Goal: Information Seeking & Learning: Understand process/instructions

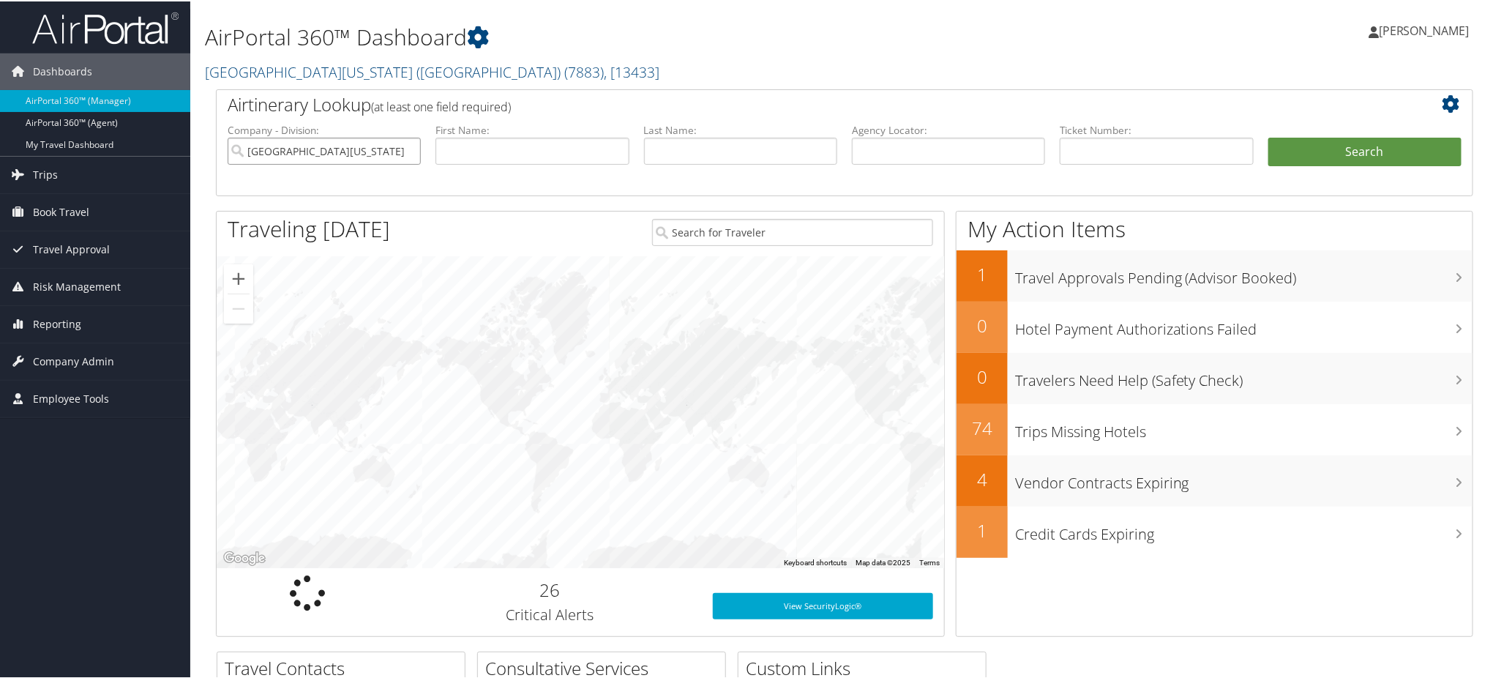
click at [408, 149] on input "University of Washington (UW)" at bounding box center [324, 149] width 193 height 27
click at [904, 157] on input "text" at bounding box center [948, 149] width 193 height 27
paste input "CYX4GK"
type input "CYX4GK"
click at [1332, 149] on button "Search" at bounding box center [1365, 150] width 193 height 29
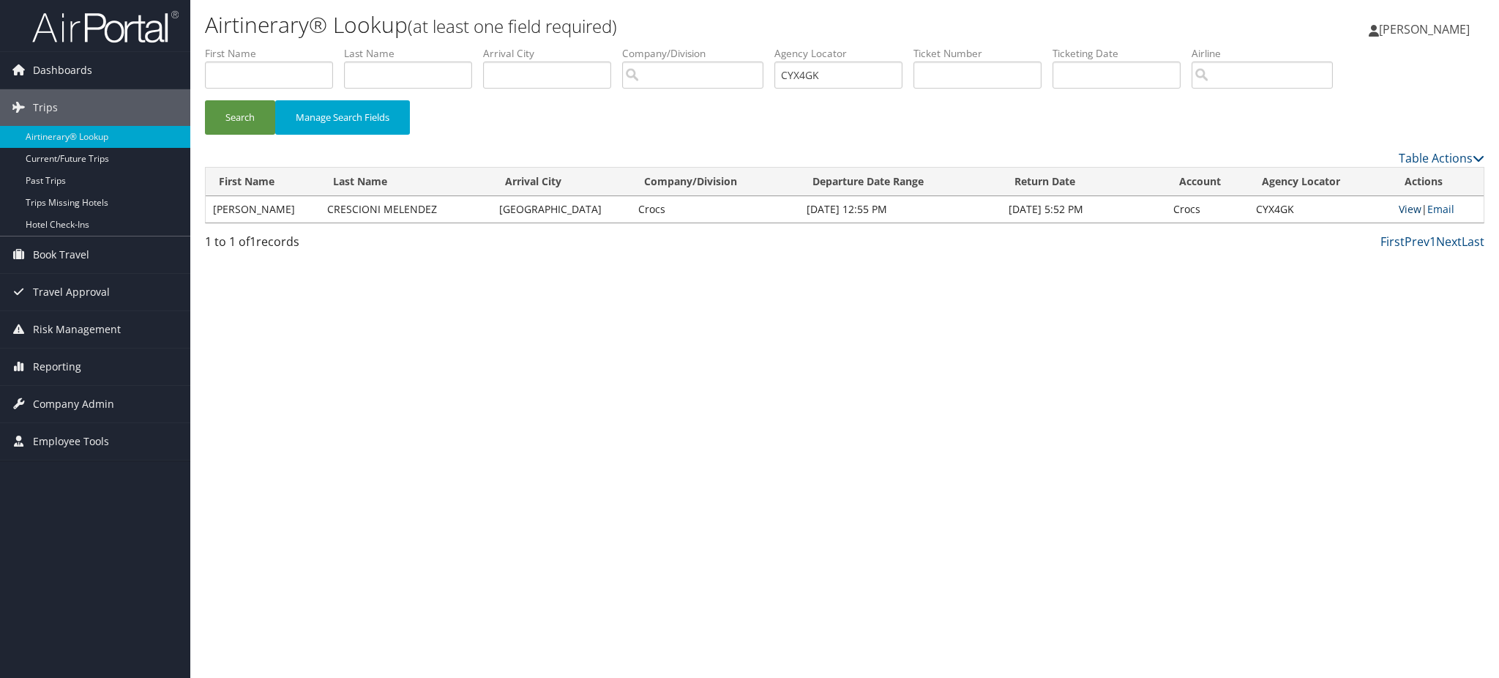
click at [1410, 211] on link "View" at bounding box center [1410, 209] width 23 height 14
click at [64, 64] on span "Dashboards" at bounding box center [62, 70] width 59 height 37
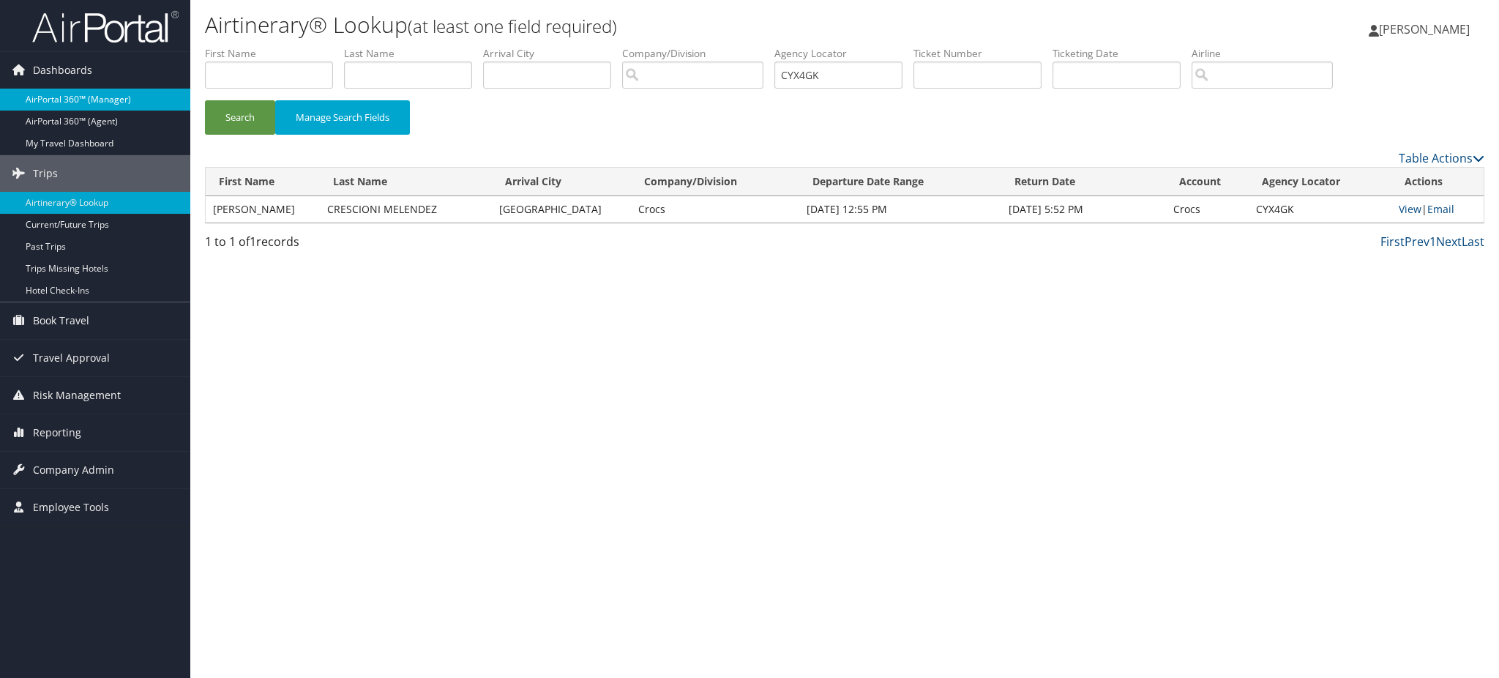
click at [75, 98] on link "AirPortal 360™ (Manager)" at bounding box center [95, 100] width 190 height 22
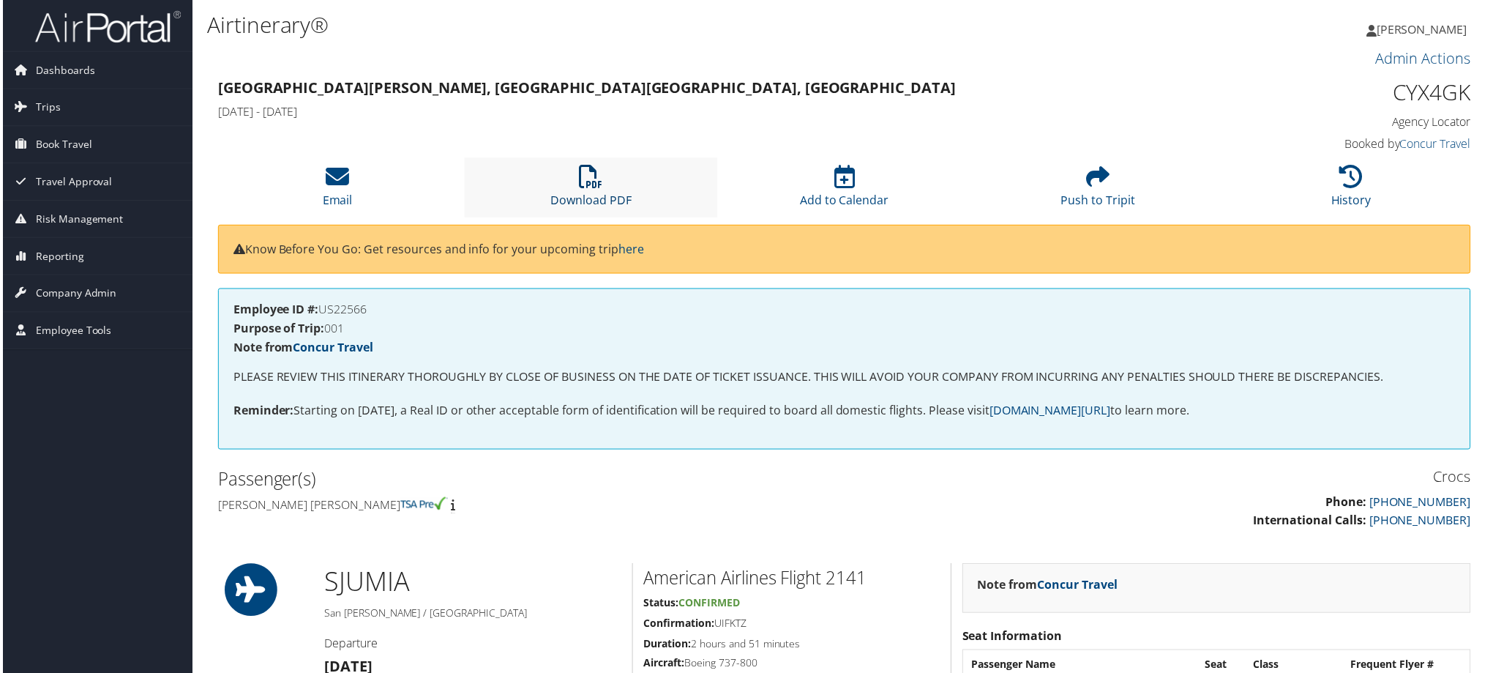
click at [603, 196] on link "Download PDF" at bounding box center [590, 190] width 81 height 35
click at [59, 68] on span "Dashboards" at bounding box center [62, 70] width 59 height 37
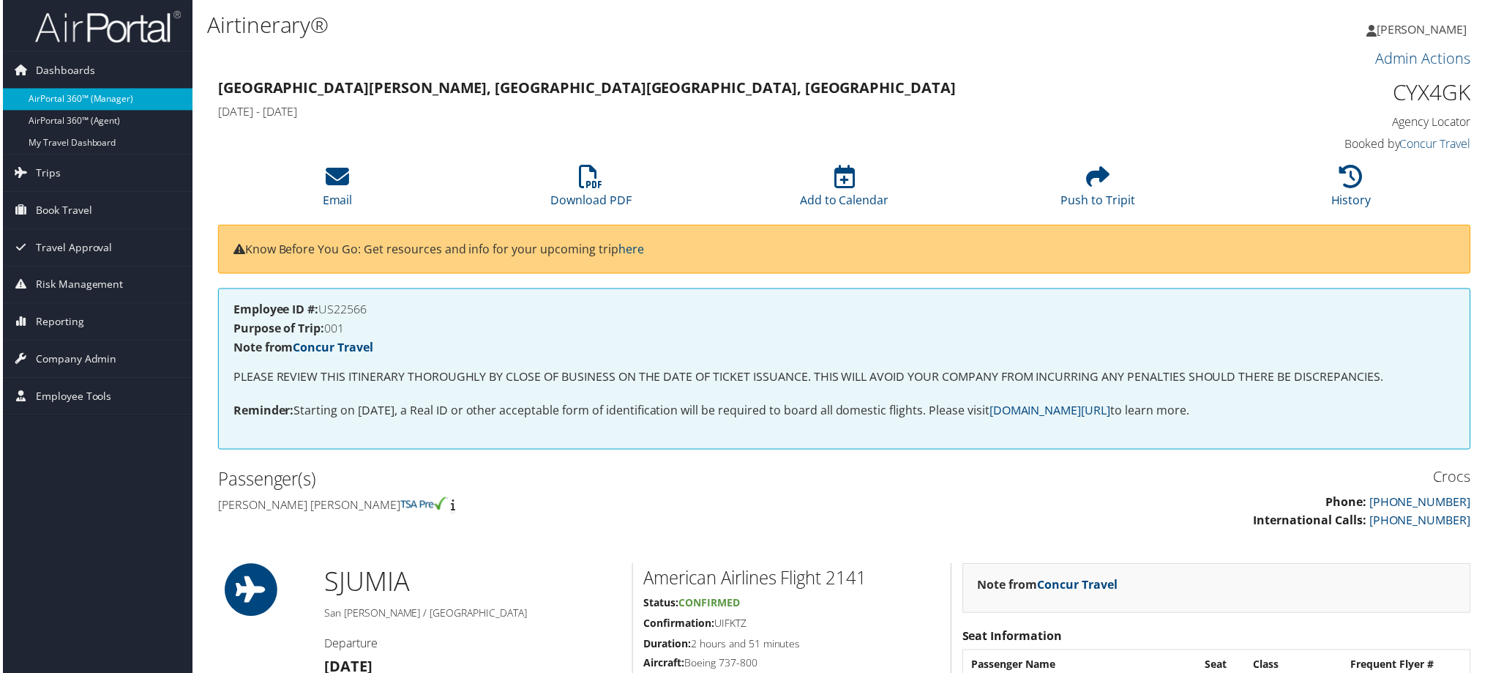
click at [78, 97] on link "AirPortal 360™ (Manager)" at bounding box center [95, 100] width 190 height 22
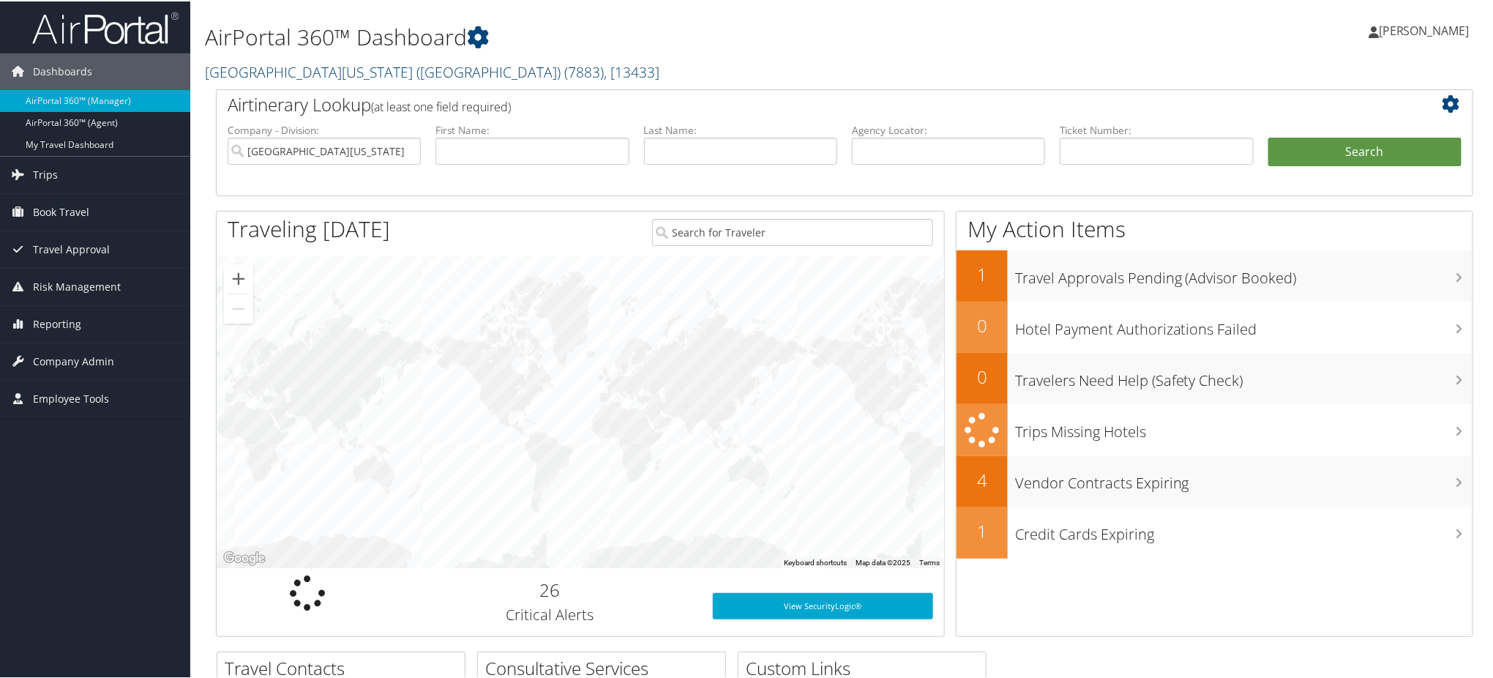
click at [332, 71] on link "[GEOGRAPHIC_DATA][US_STATE] ([GEOGRAPHIC_DATA]) ( 7883 ) , [ 13433 ]" at bounding box center [432, 71] width 455 height 20
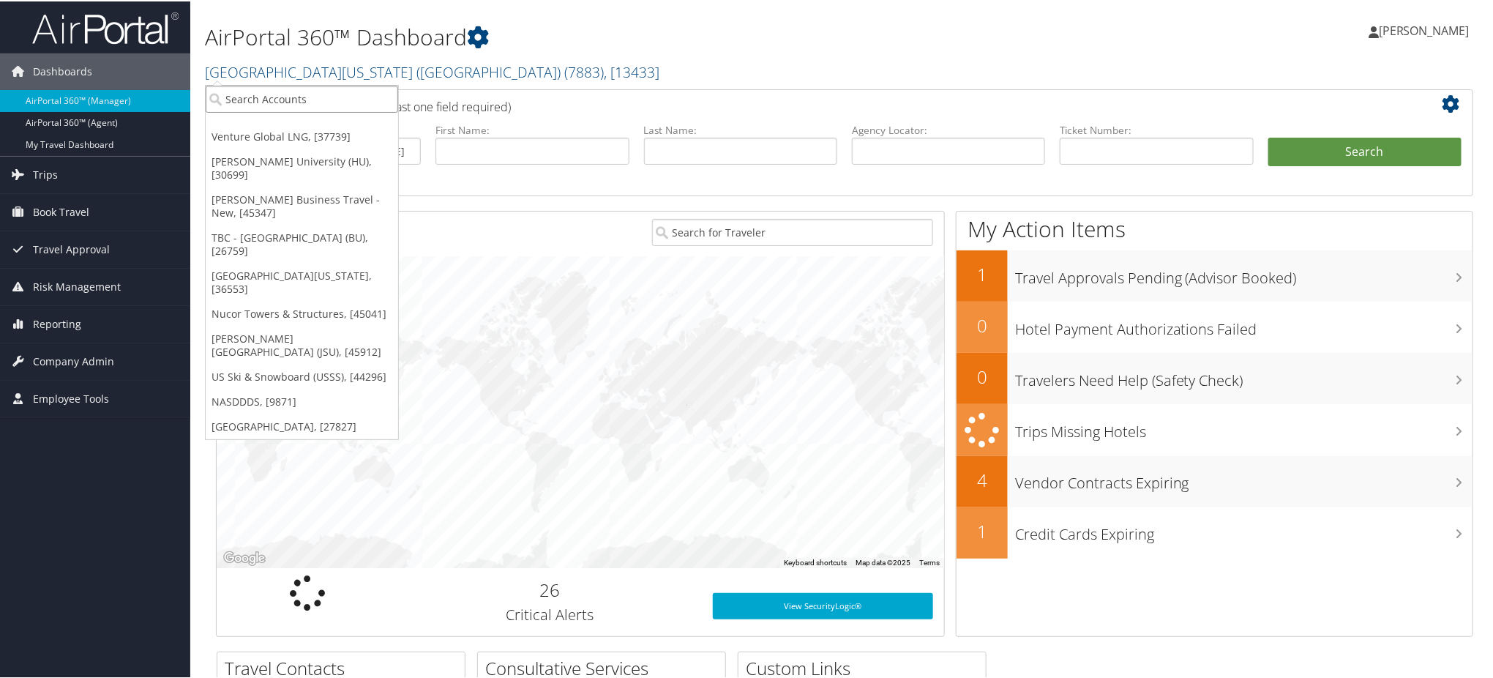
click at [274, 97] on input "search" at bounding box center [302, 97] width 193 height 27
type input "biocrys"
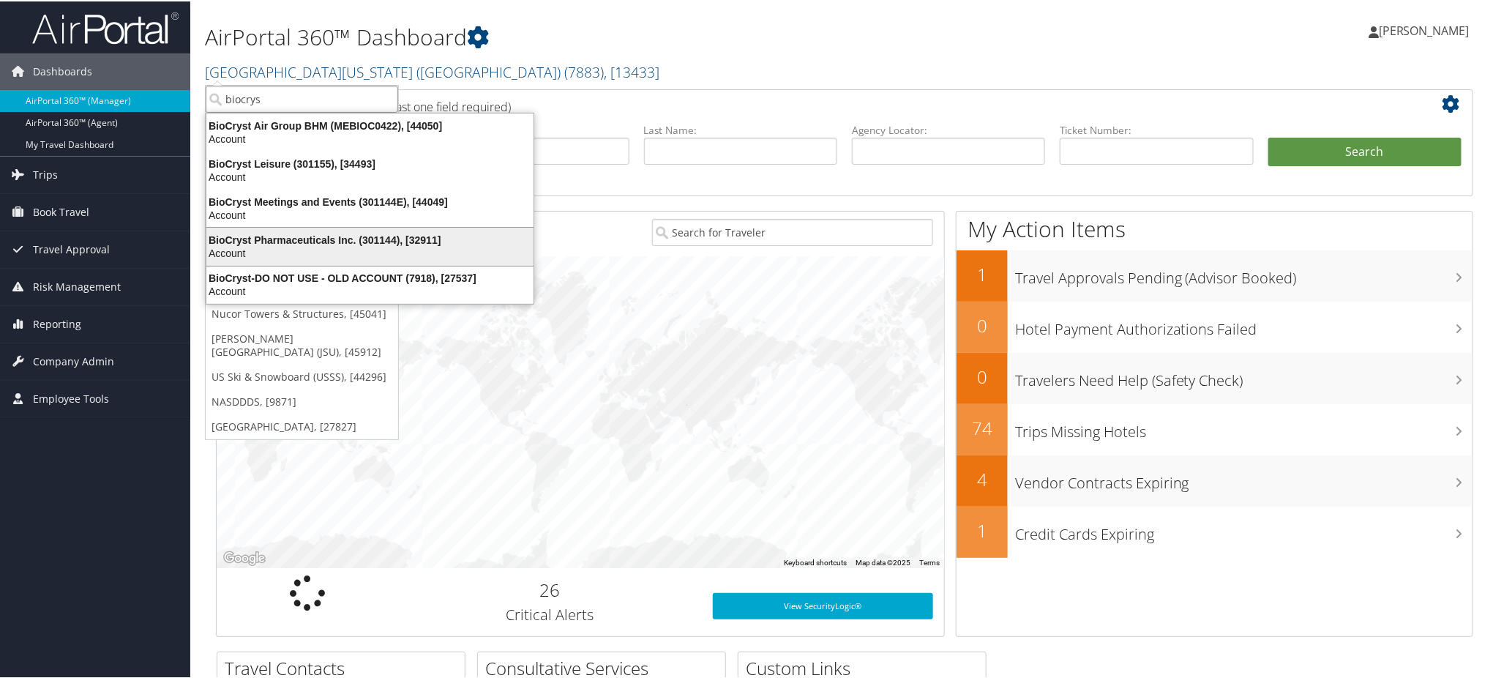
click at [332, 242] on div "BioCryst Pharmaceuticals Inc. (301144), [32911]" at bounding box center [370, 238] width 345 height 13
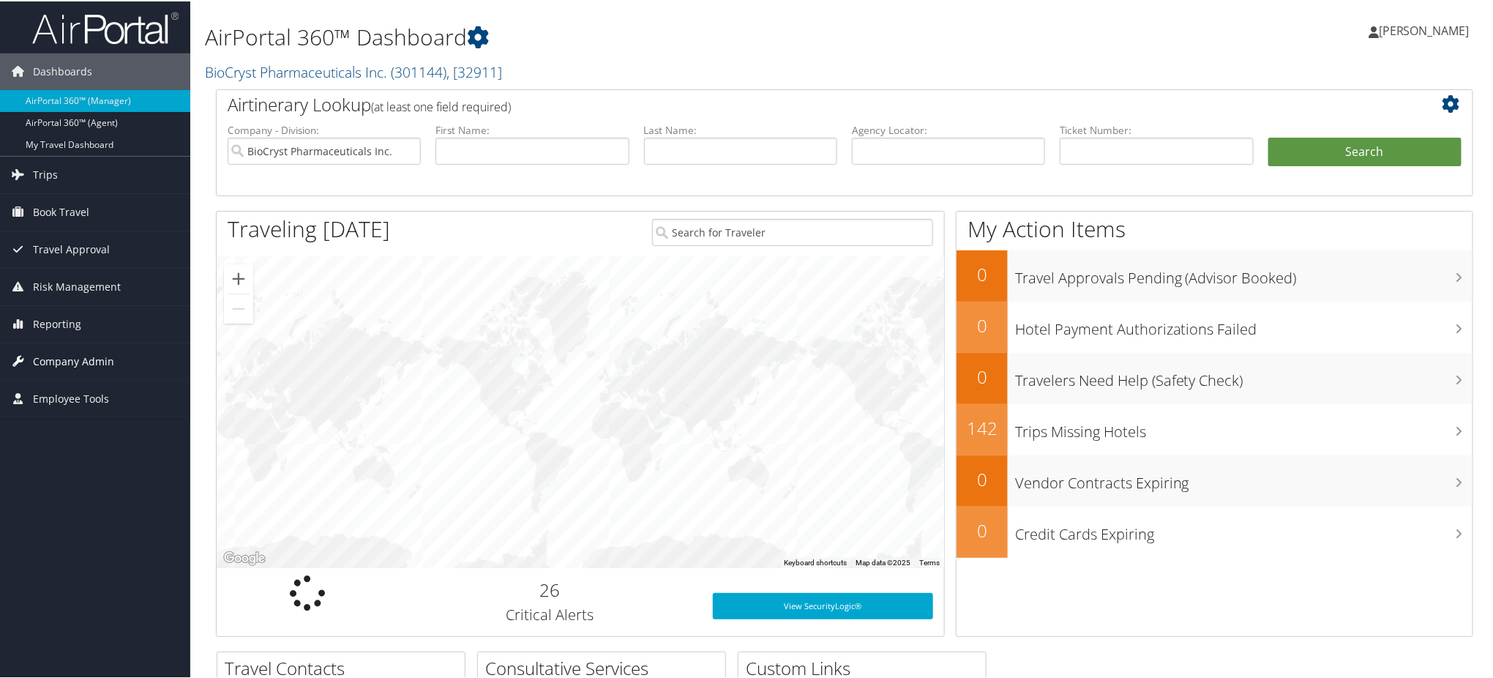
click at [64, 355] on span "Company Admin" at bounding box center [73, 360] width 81 height 37
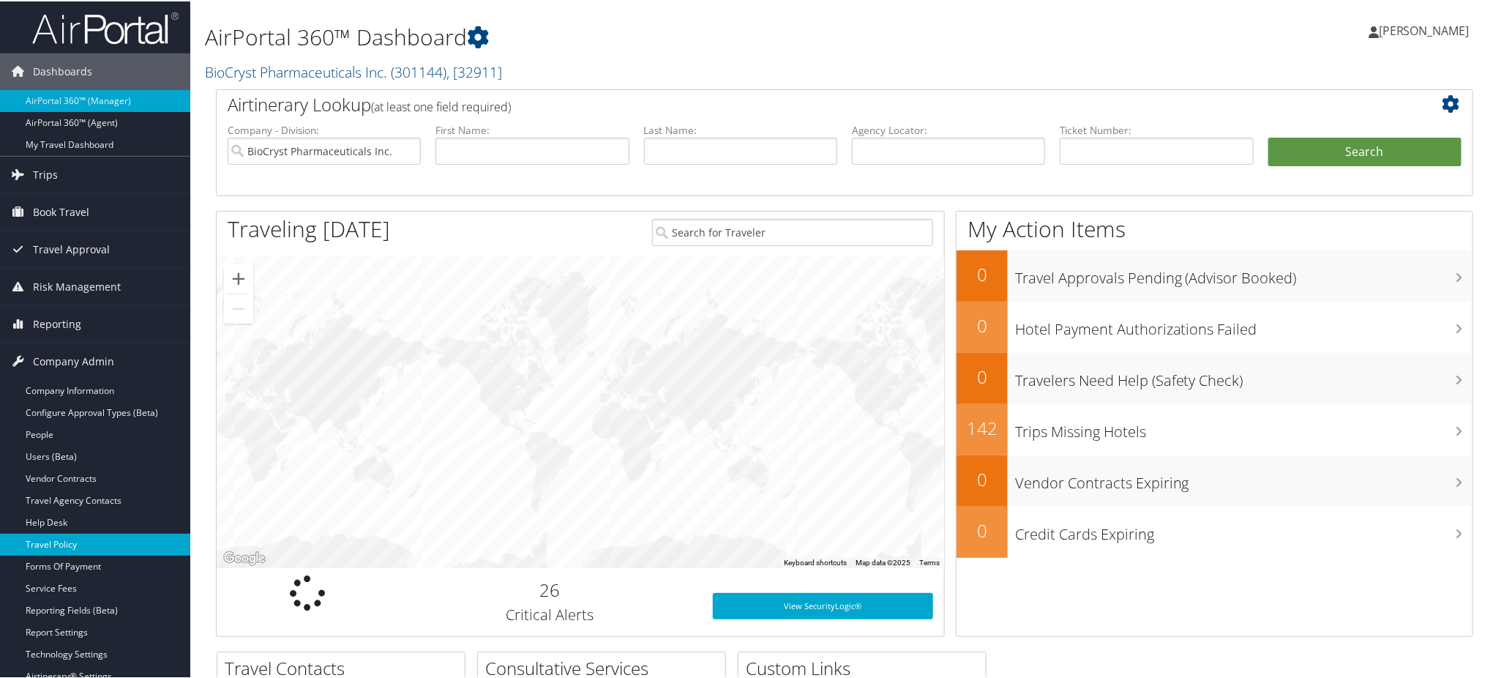
click at [52, 537] on link "Travel Policy" at bounding box center [95, 543] width 190 height 22
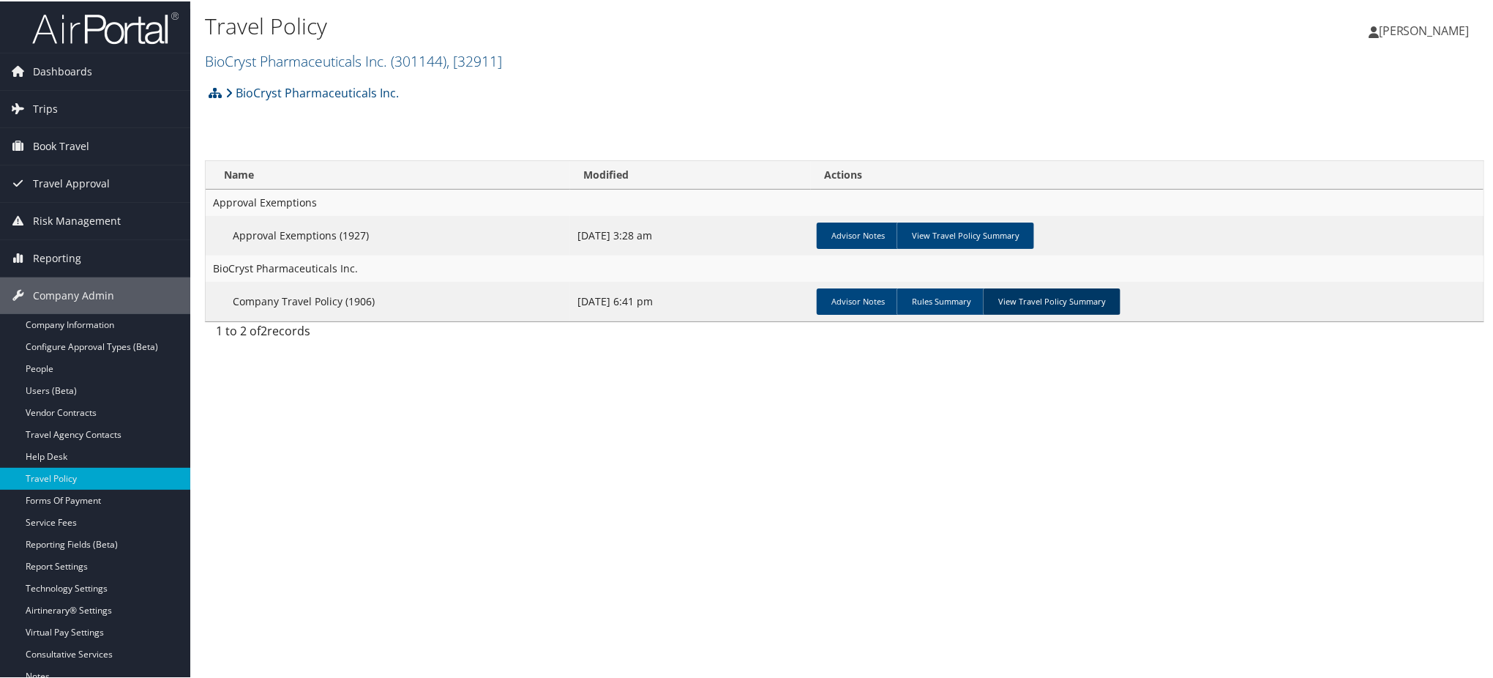
click at [1008, 299] on link "View Travel Policy Summary" at bounding box center [1052, 300] width 138 height 26
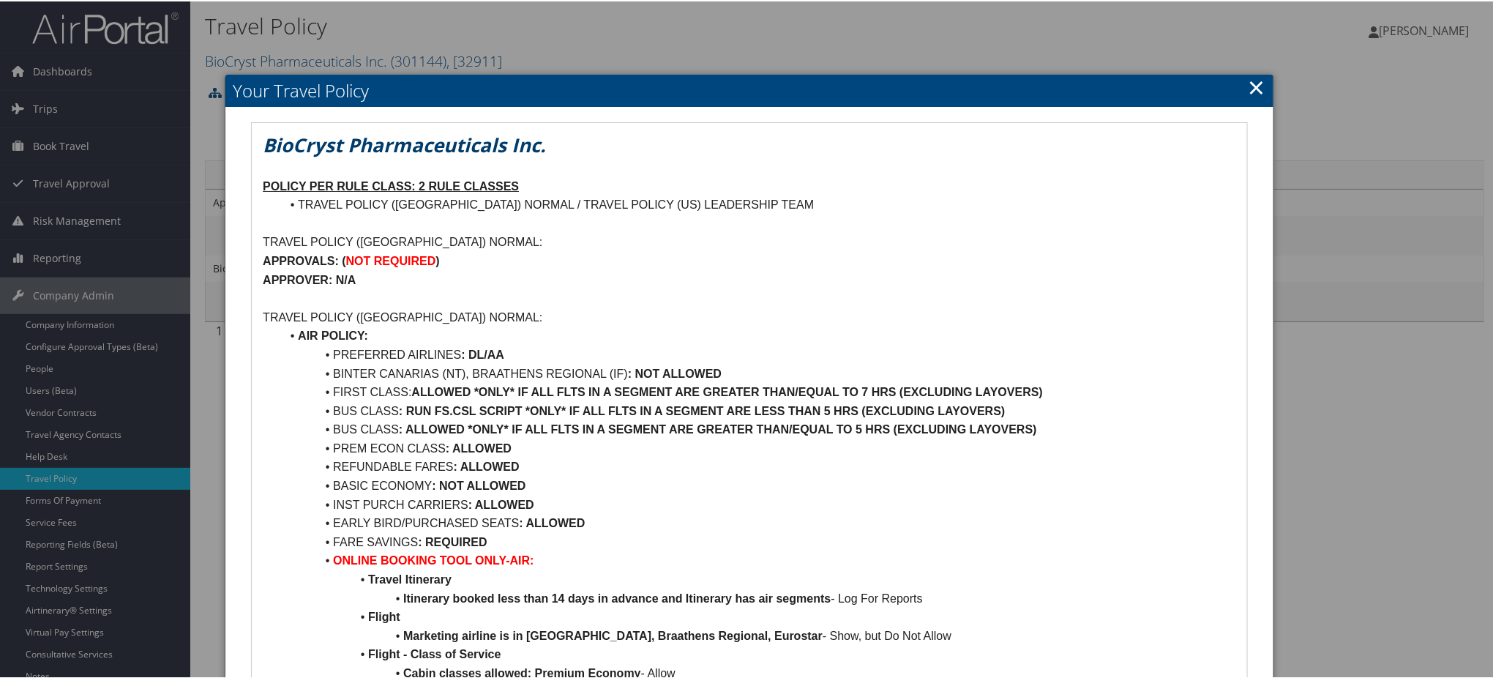
click at [1255, 83] on link "×" at bounding box center [1257, 85] width 17 height 29
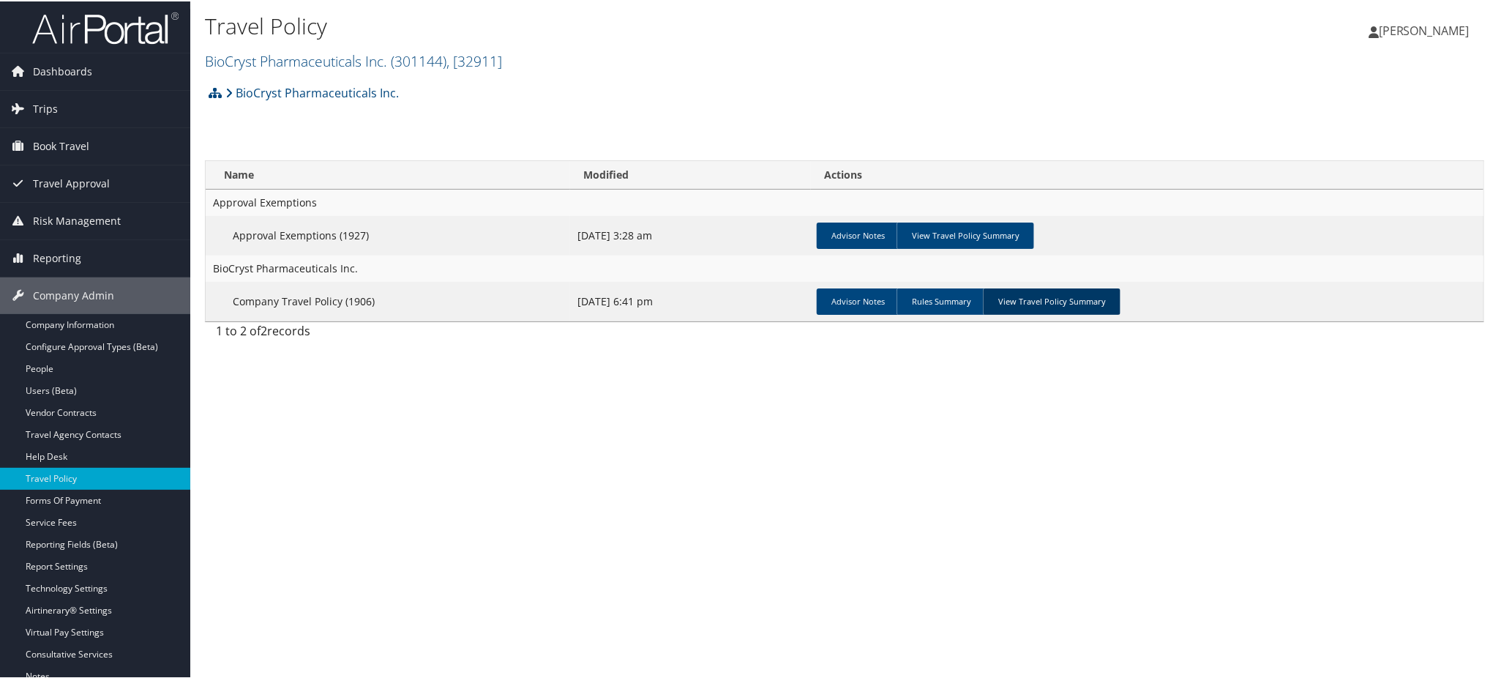
click at [1059, 297] on link "View Travel Policy Summary" at bounding box center [1052, 300] width 138 height 26
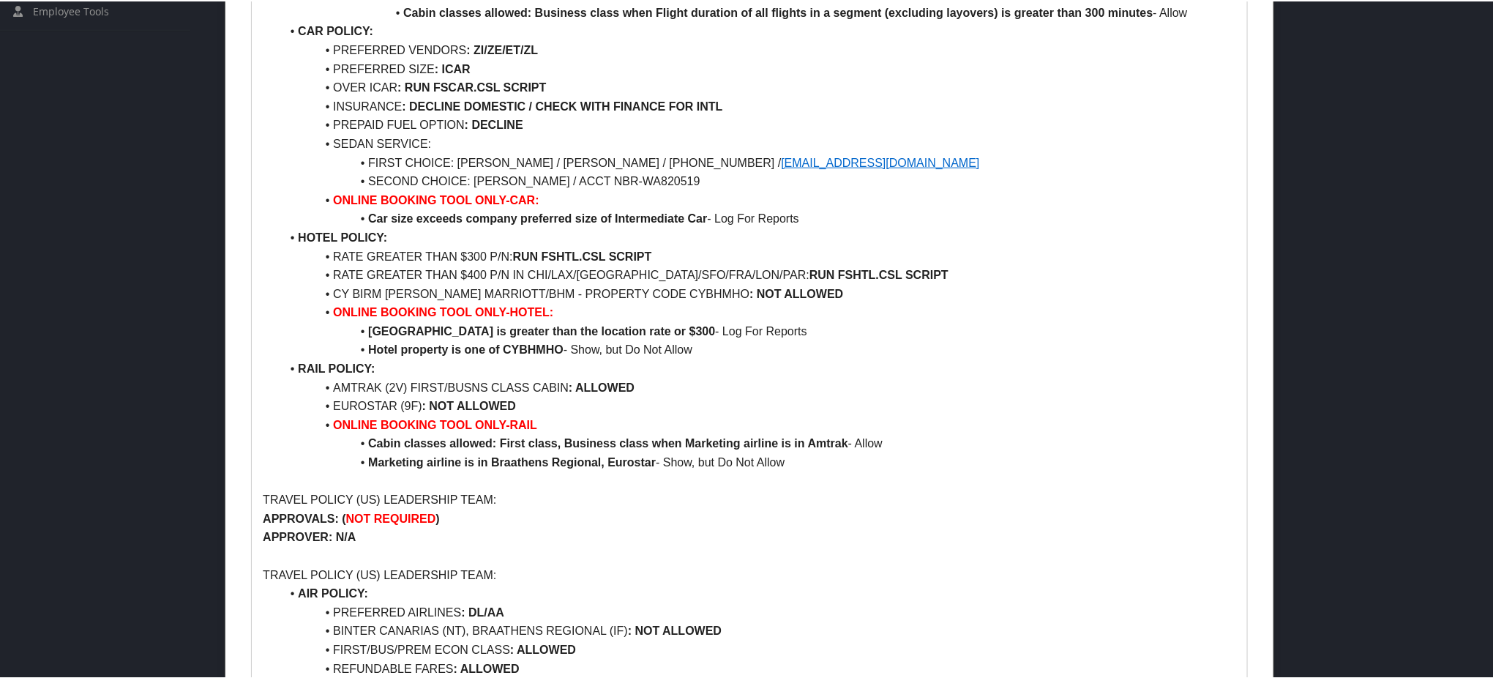
scroll to position [683, 0]
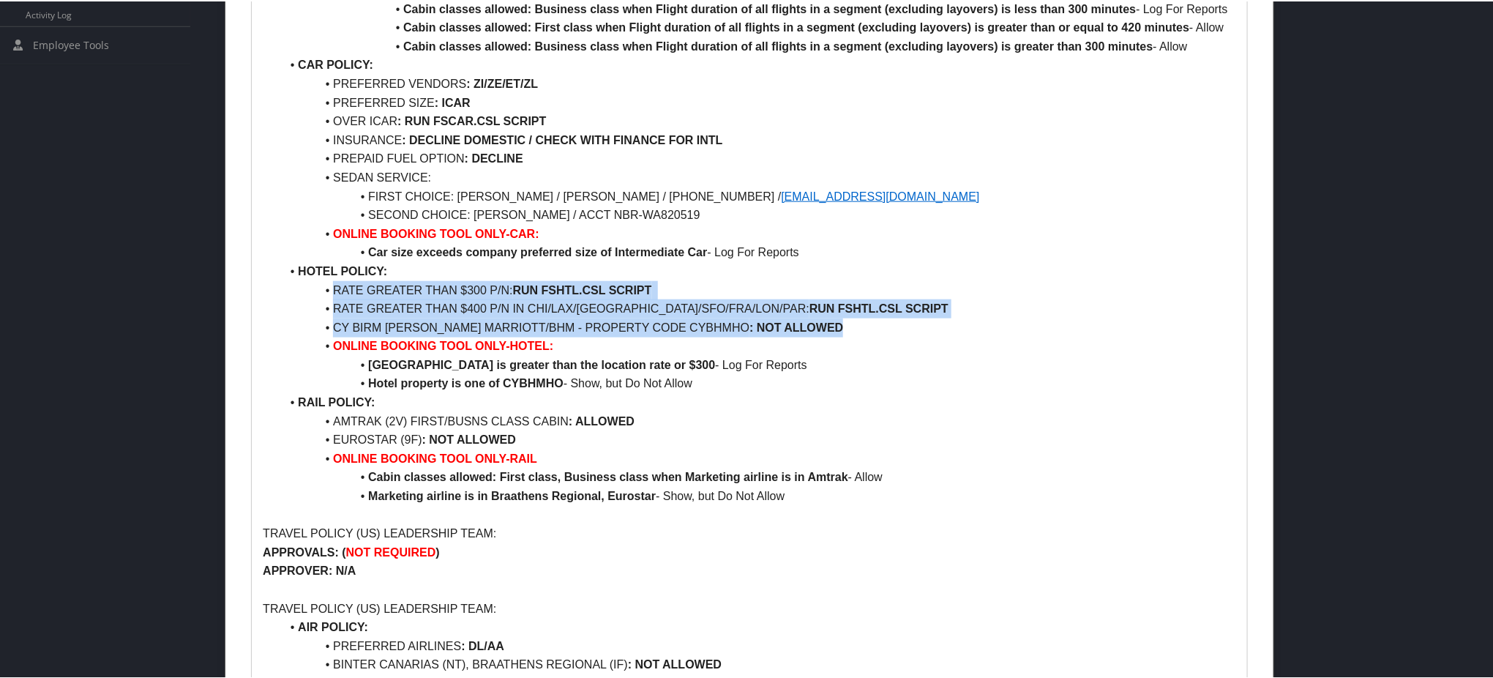
drag, startPoint x: 335, startPoint y: 288, endPoint x: 804, endPoint y: 322, distance: 470.4
click at [804, 322] on ul "AIR POLICY: PREFERRED AIRLINES : DL/[PERSON_NAME] CANARIAS (NT), BRAATHENS REGI…" at bounding box center [750, 73] width 974 height 862
